Goal: Transaction & Acquisition: Purchase product/service

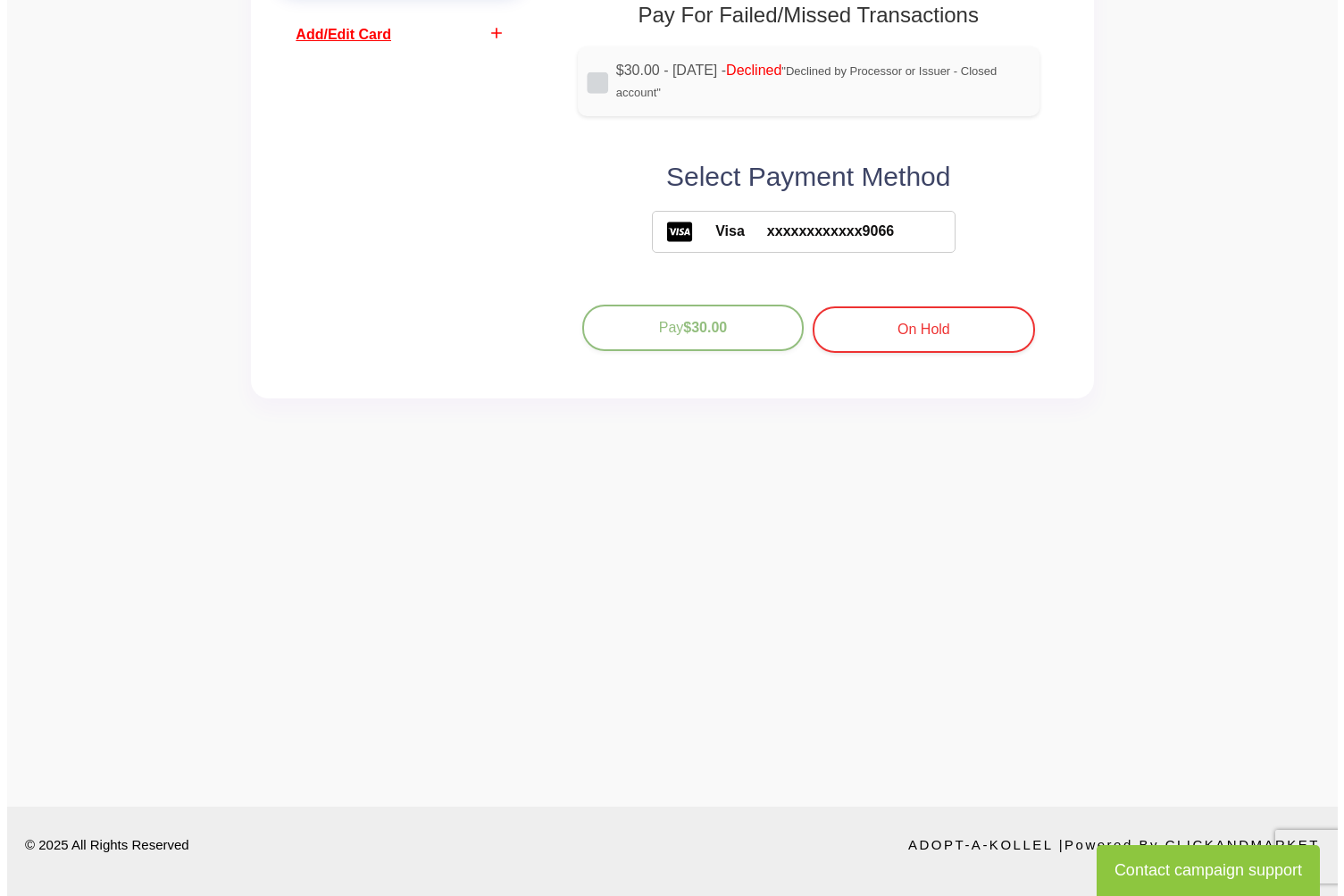
scroll to position [57, 0]
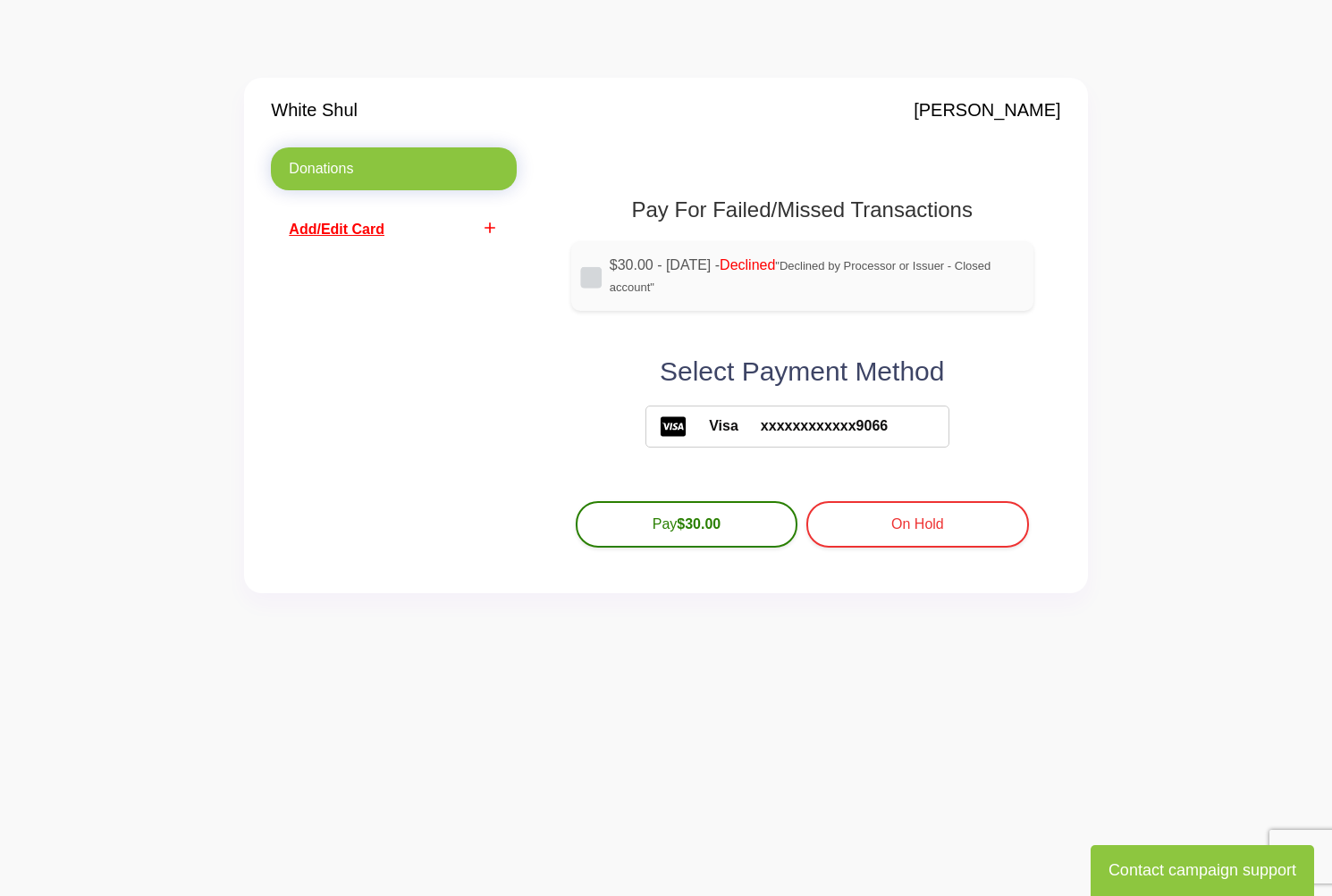
click at [785, 437] on label "Visa xxxxxxxxxxxx9066" at bounding box center [797, 426] width 303 height 42
click at [352, 226] on span "Add/Edit Card" at bounding box center [337, 229] width 96 height 16
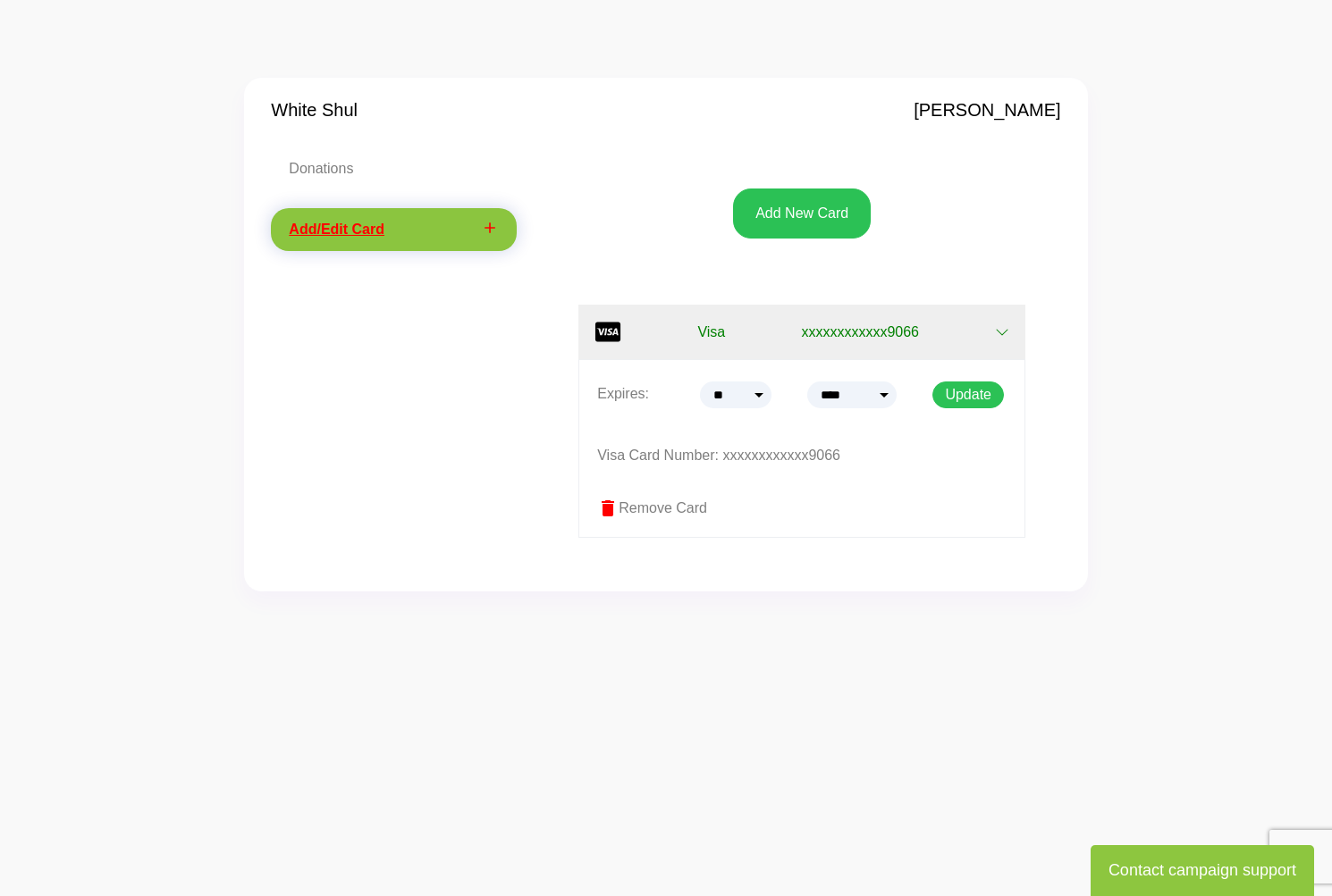
click at [679, 504] on label "delete Remove Card" at bounding box center [802, 509] width 409 height 22
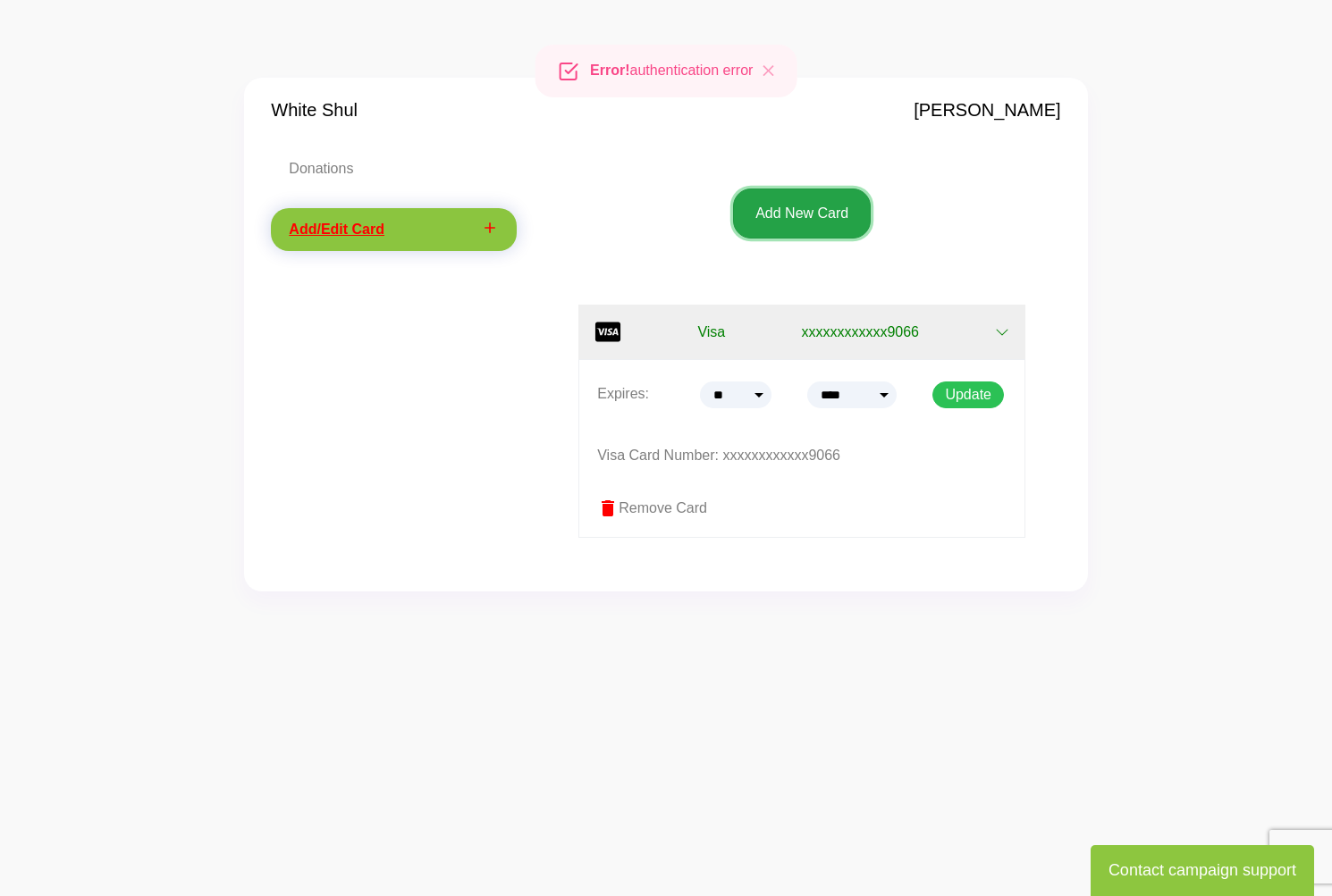
click at [795, 212] on button "Add New Card" at bounding box center [802, 213] width 138 height 50
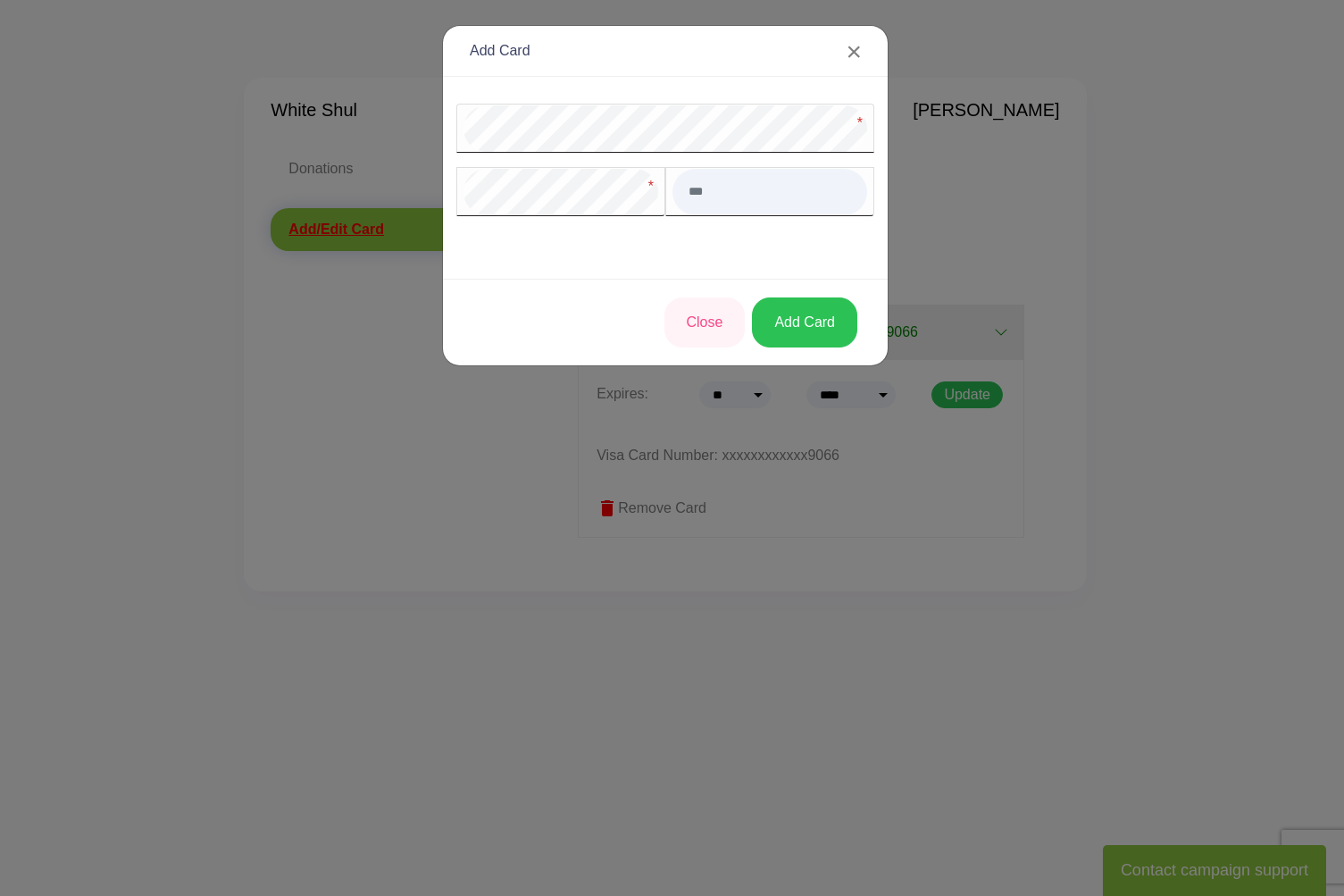
click at [714, 199] on input "text" at bounding box center [770, 192] width 195 height 46
drag, startPoint x: 734, startPoint y: 190, endPoint x: 684, endPoint y: 188, distance: 50.0
click at [684, 188] on input "***" at bounding box center [770, 192] width 195 height 46
type input "***"
click at [795, 316] on button "Add Card" at bounding box center [805, 322] width 106 height 50
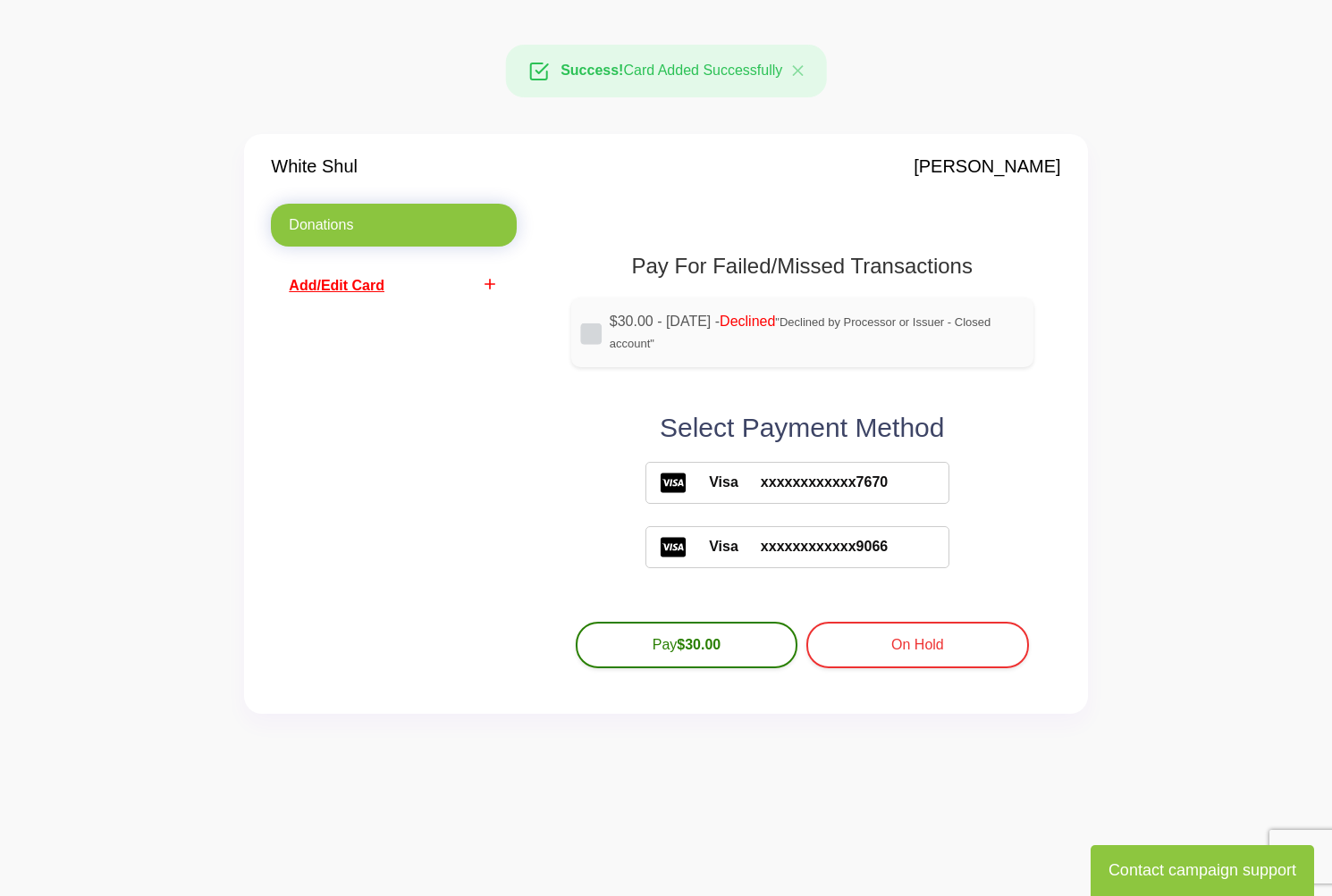
scroll to position [57, 0]
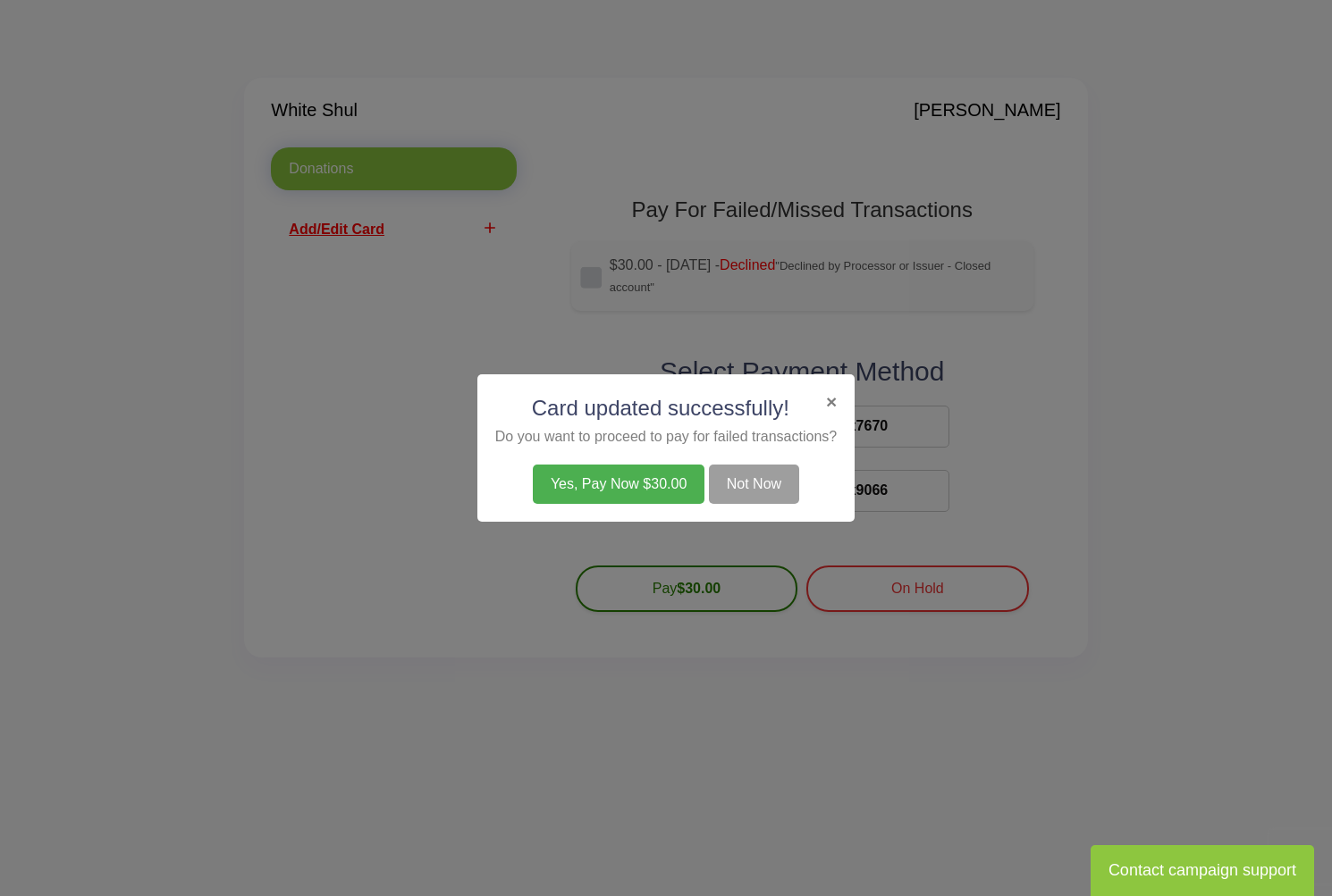
click at [734, 487] on button "Not Now" at bounding box center [754, 484] width 90 height 39
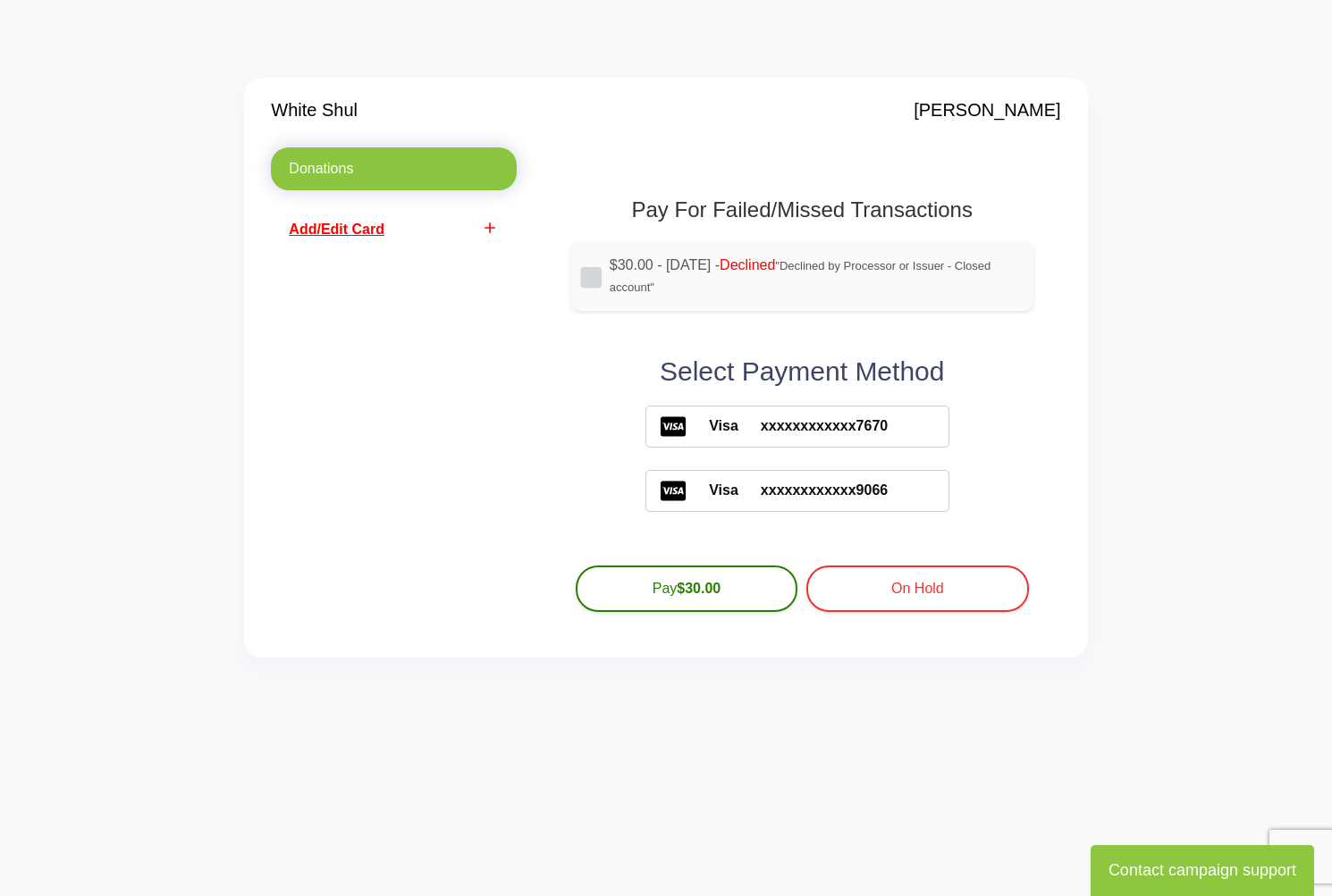
click at [738, 495] on span "xxxxxxxxxxxx9066" at bounding box center [812, 490] width 149 height 22
click at [367, 231] on span "Add/Edit Card" at bounding box center [337, 229] width 96 height 16
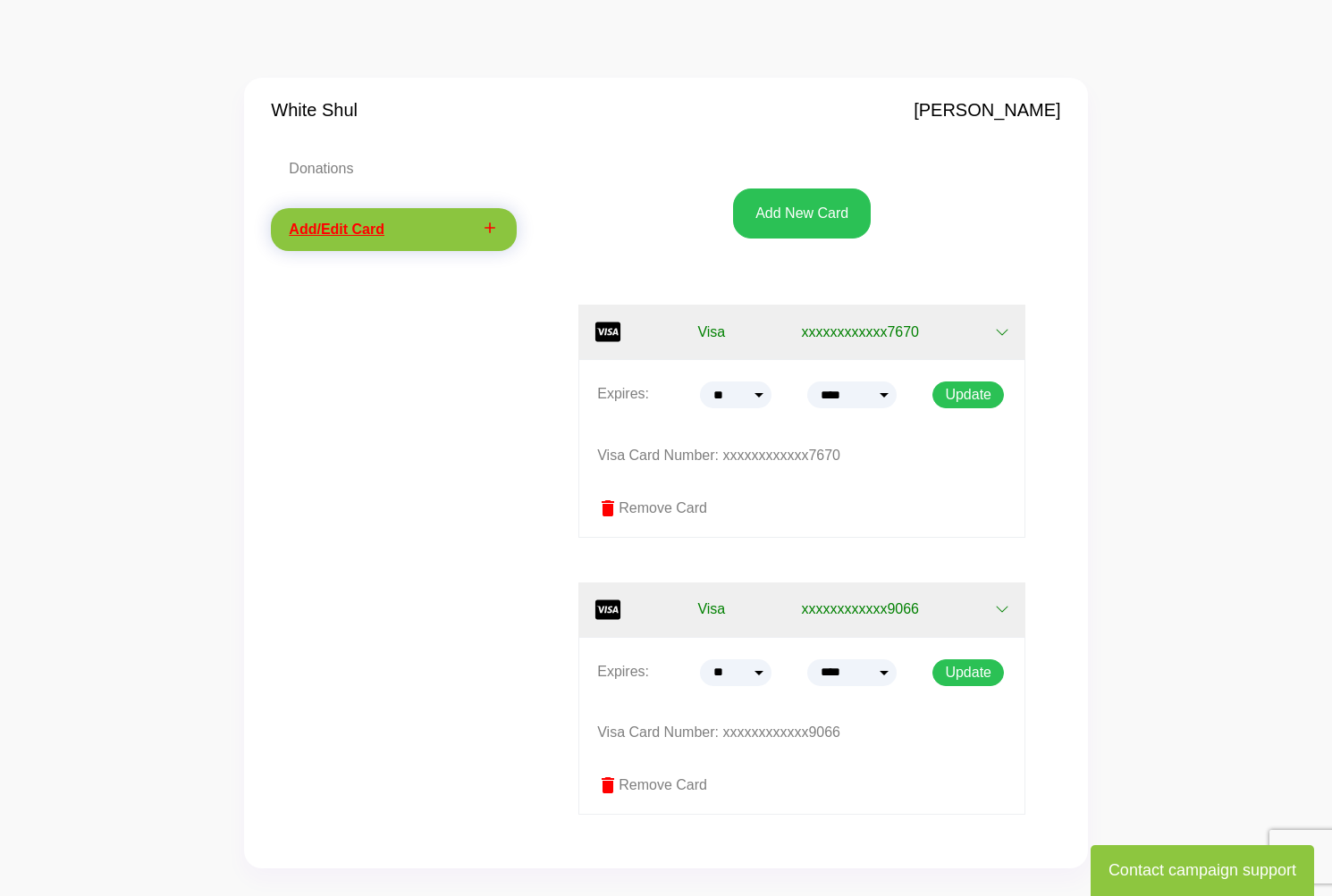
click at [640, 782] on label "delete Remove Card" at bounding box center [802, 785] width 409 height 22
click at [468, 615] on div "Donations add Add/Edit Card" at bounding box center [393, 494] width 272 height 694
click at [1009, 610] on icon "button" at bounding box center [1001, 608] width 15 height 15
click at [314, 157] on link "Donations" at bounding box center [393, 169] width 245 height 43
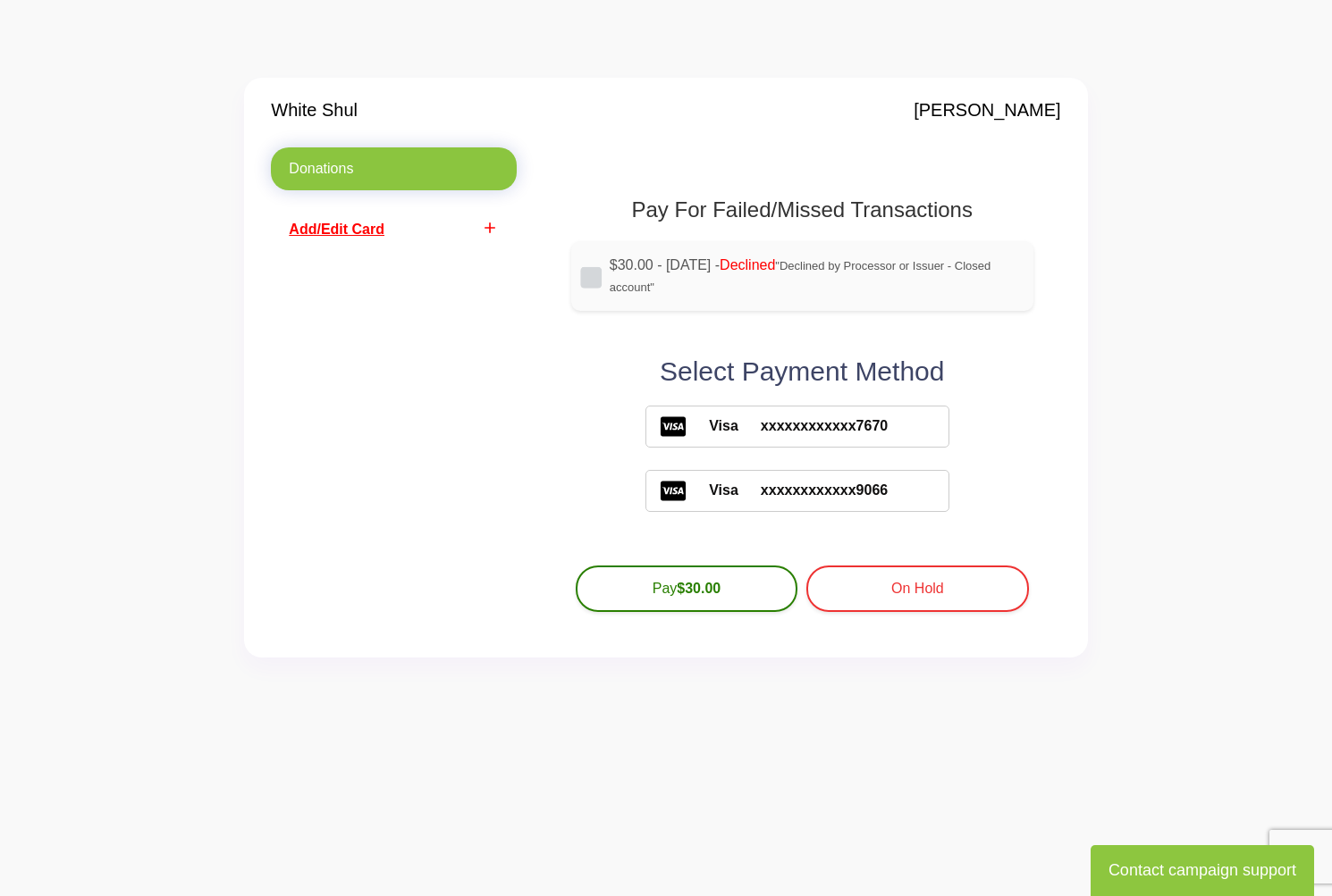
click at [820, 421] on span "xxxxxxxxxxxx7670" at bounding box center [812, 426] width 149 height 22
click at [644, 593] on button "Pay $30.00" at bounding box center [686, 586] width 221 height 46
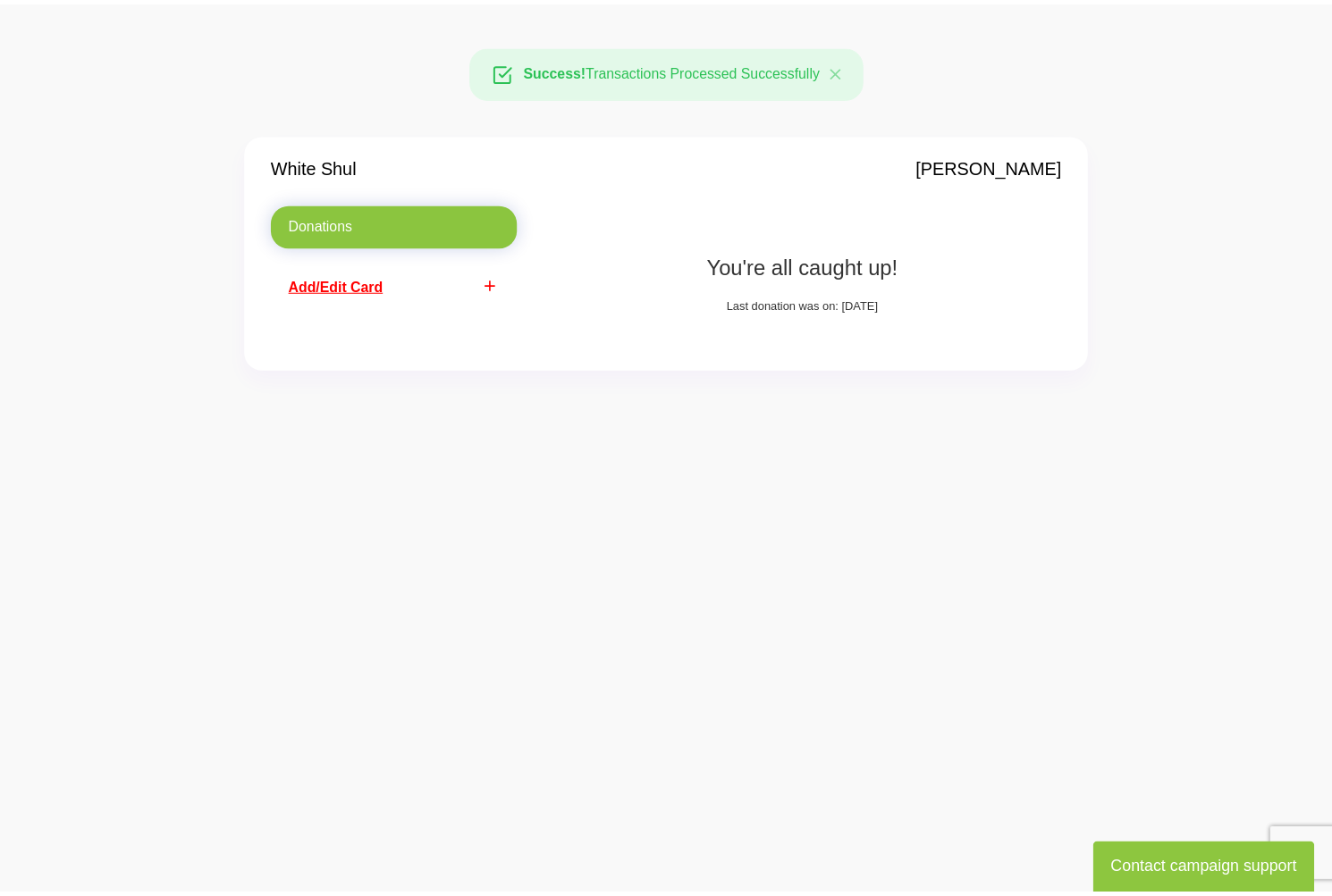
scroll to position [57, 0]
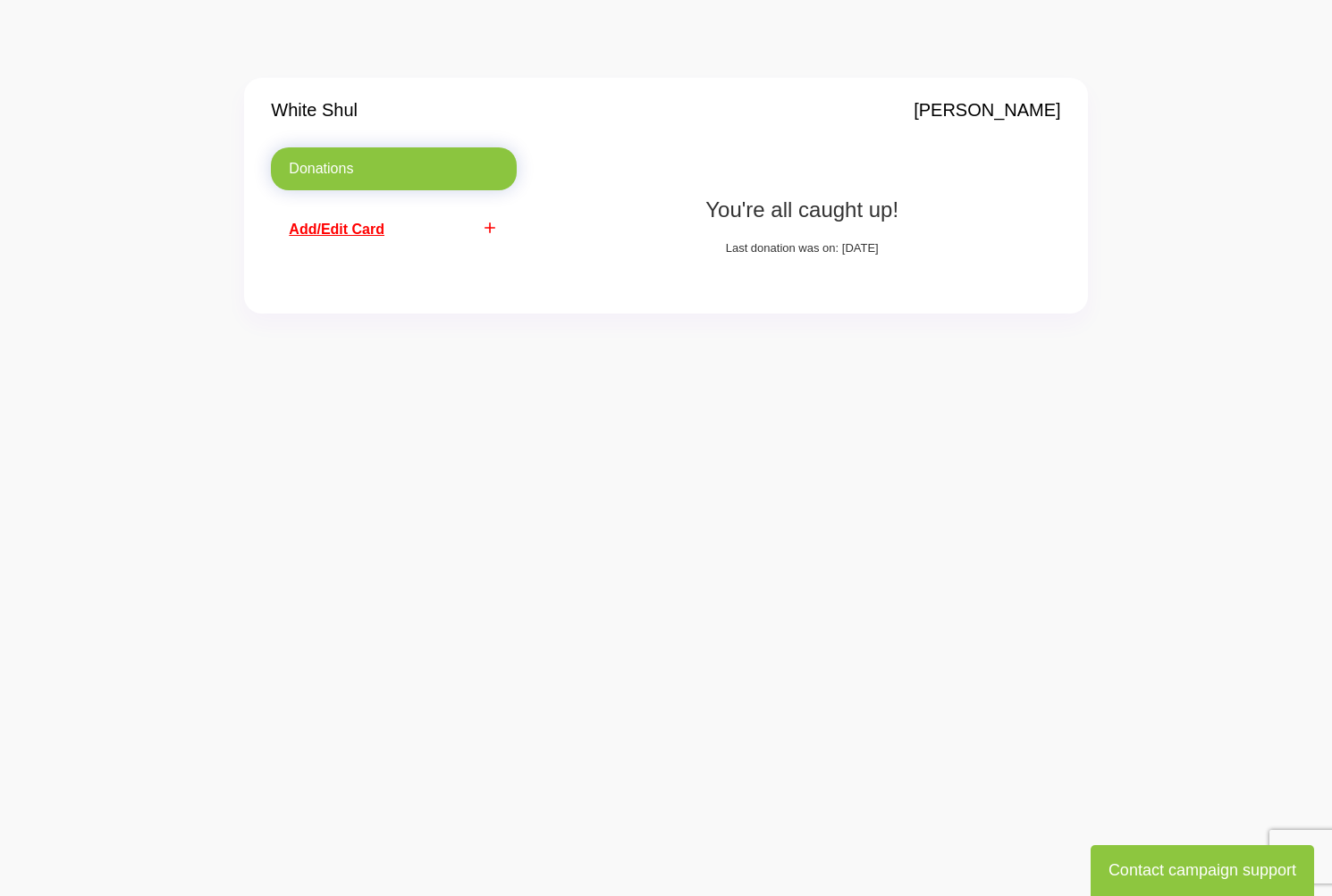
click at [495, 234] on icon "add" at bounding box center [489, 228] width 18 height 18
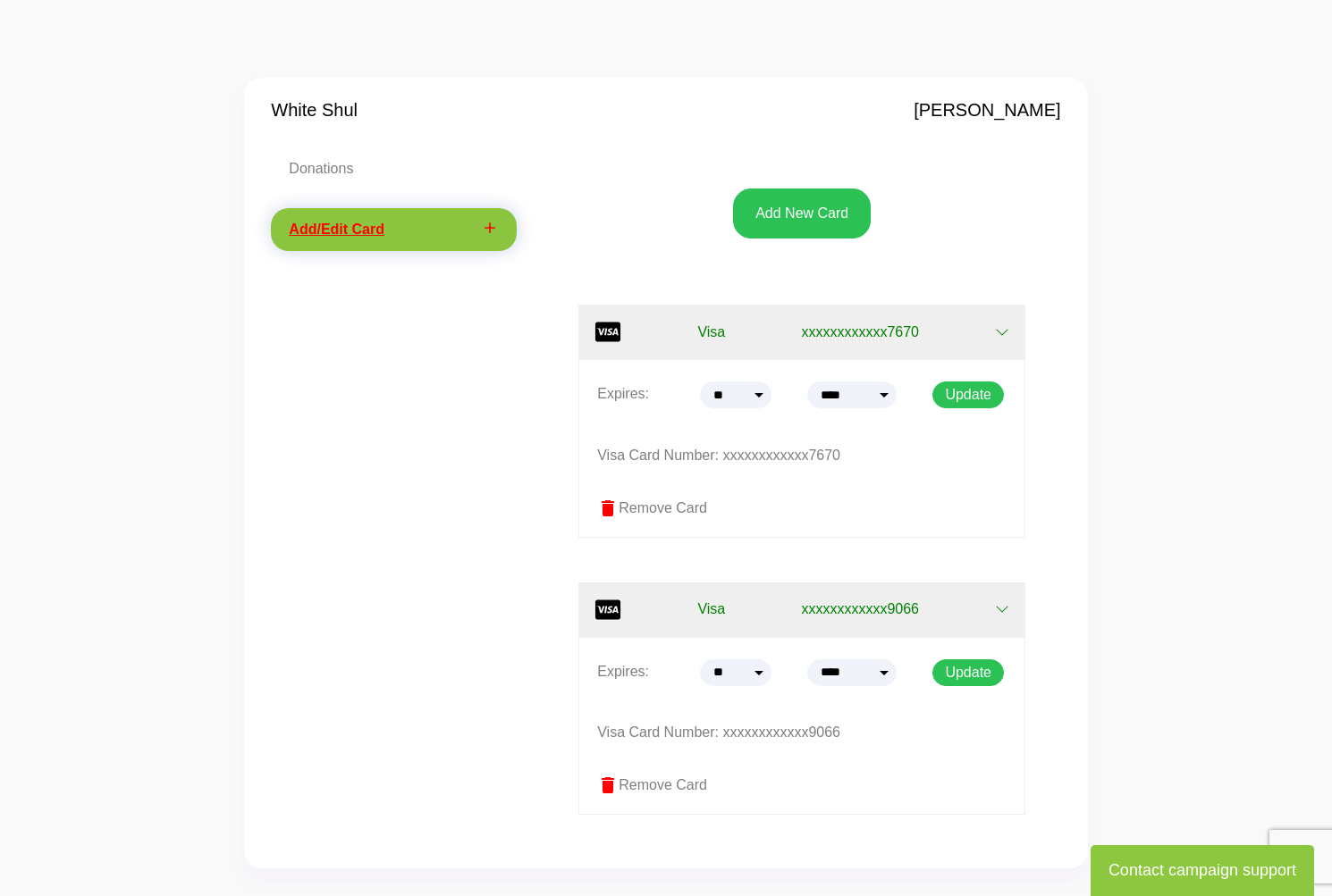
click at [627, 786] on label "delete Remove Card" at bounding box center [802, 785] width 409 height 22
click at [769, 61] on icon "Close" at bounding box center [767, 70] width 19 height 21
